Goal: Check status: Check status

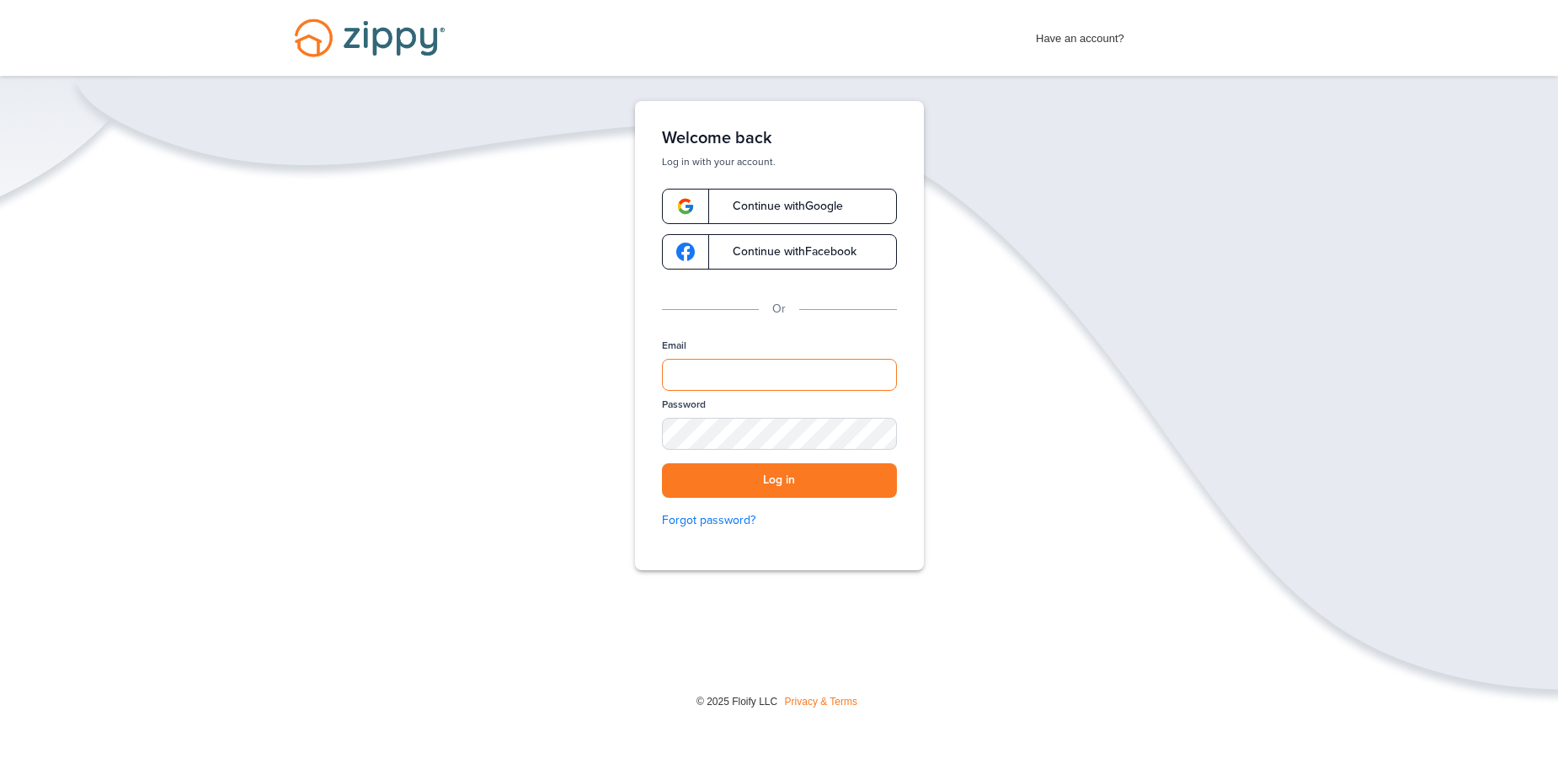
click at [721, 368] on input "Email" at bounding box center [779, 375] width 235 height 32
type input "**********"
click at [662, 463] on button "Log in" at bounding box center [779, 480] width 235 height 35
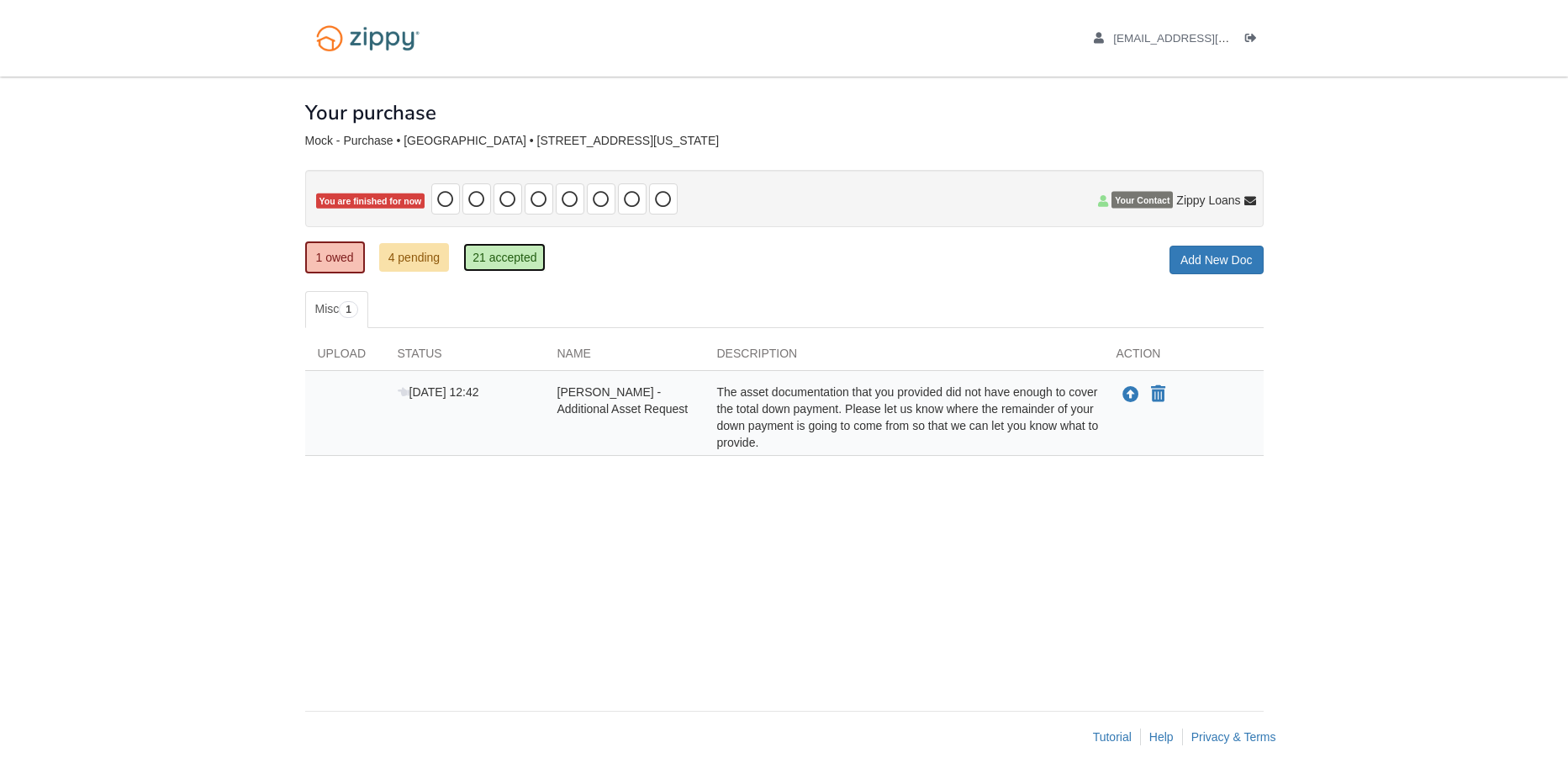
click at [526, 256] on link "21 accepted" at bounding box center [504, 257] width 83 height 29
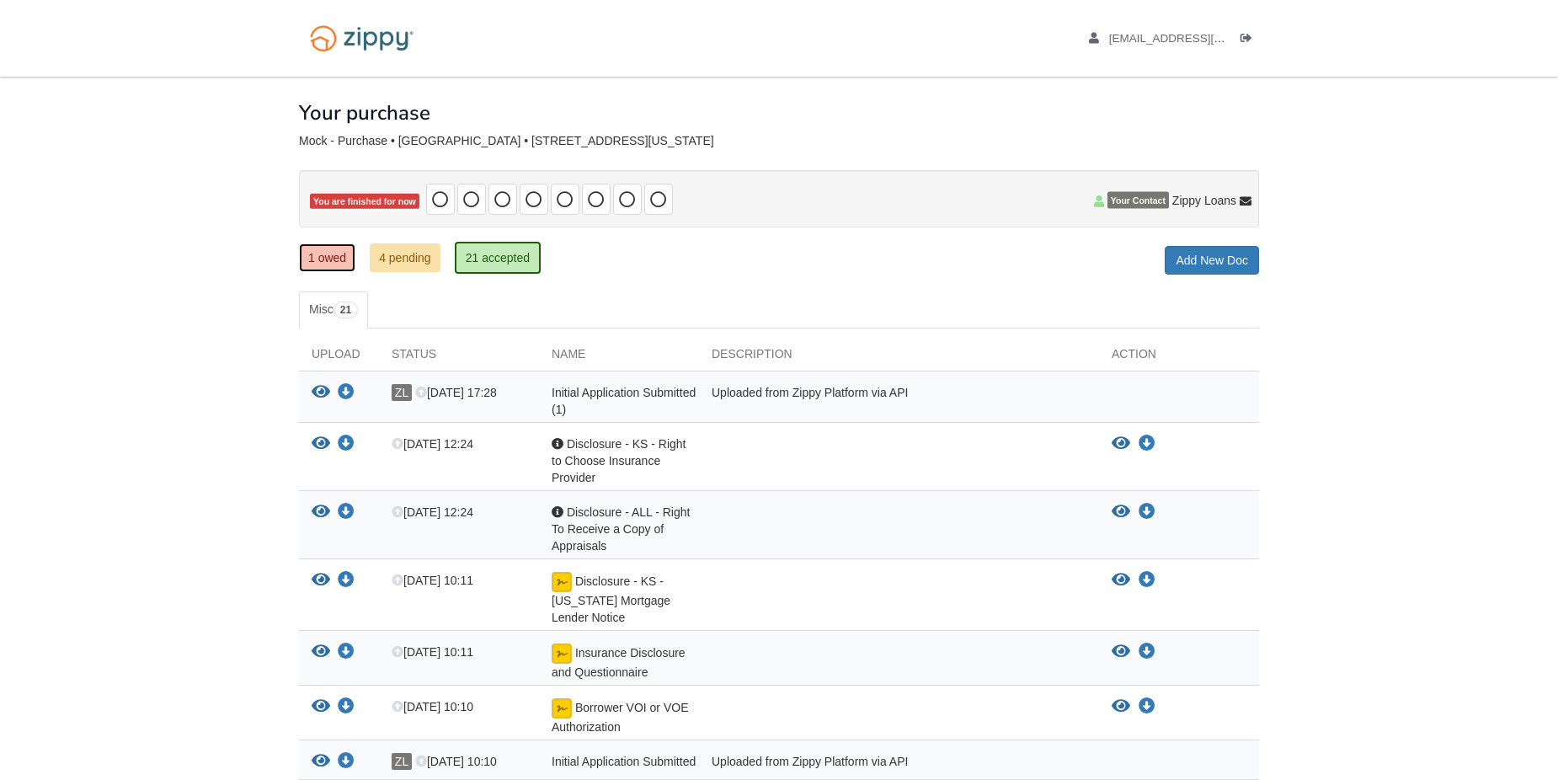
click at [335, 255] on link "1 owed" at bounding box center [327, 257] width 56 height 29
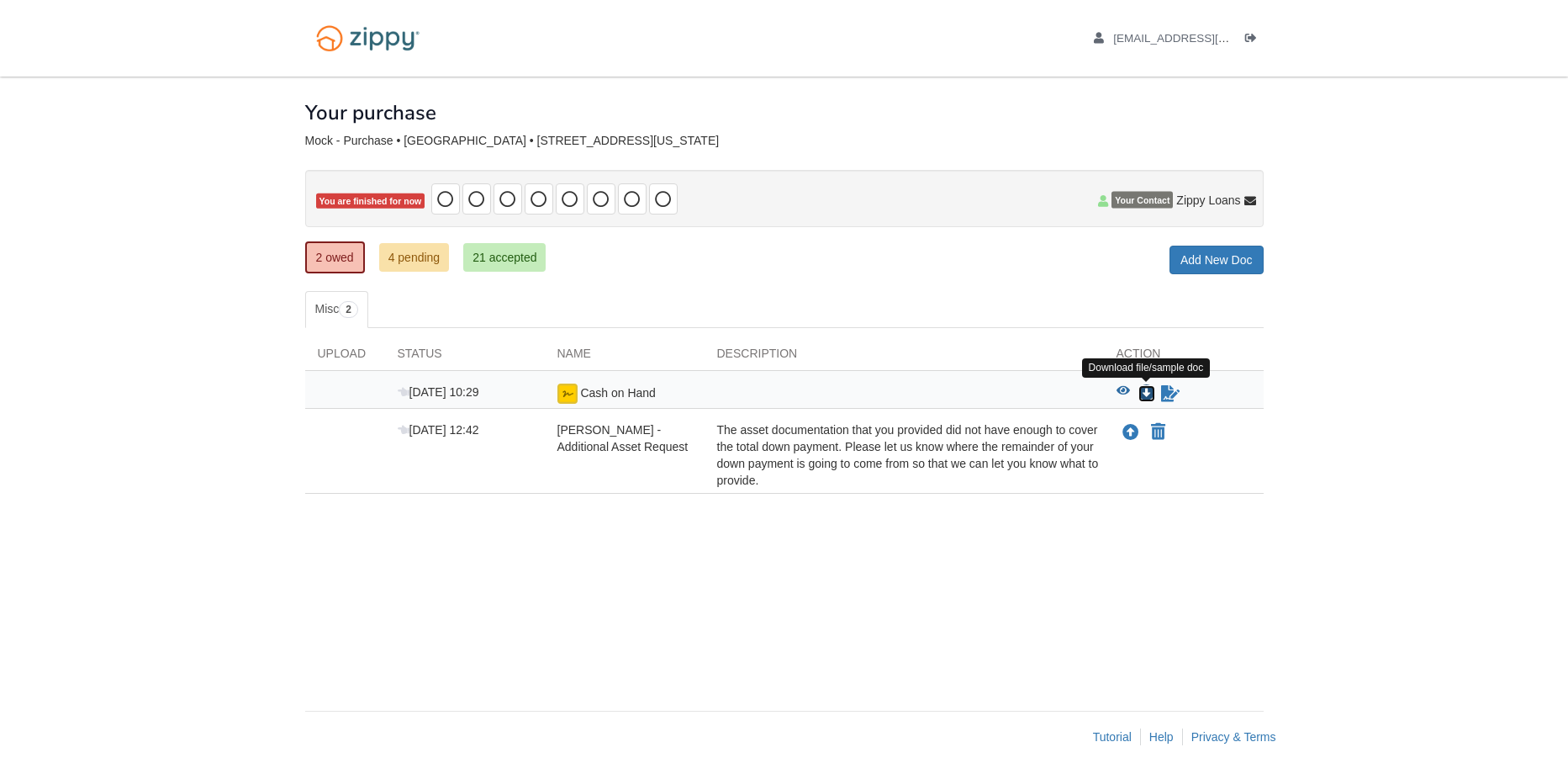
click at [1146, 391] on icon "Download Cash on Hand" at bounding box center [1147, 393] width 17 height 17
click at [1174, 393] on icon "Sign Form" at bounding box center [1171, 393] width 19 height 17
click at [1117, 389] on icon "View Cash on Hand" at bounding box center [1123, 391] width 13 height 12
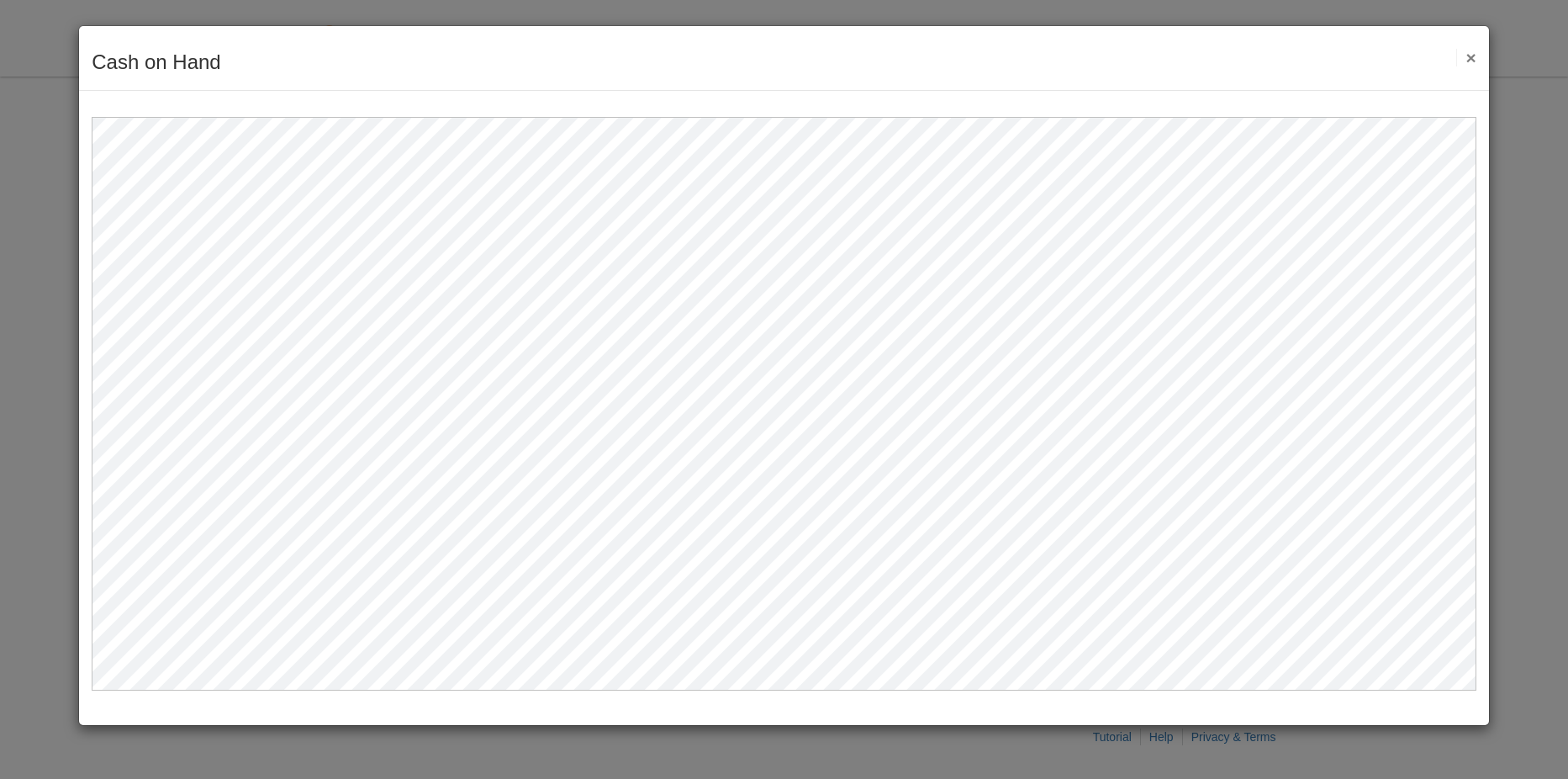
click at [1467, 59] on button "×" at bounding box center [1465, 58] width 19 height 18
